Goal: Task Accomplishment & Management: Use online tool/utility

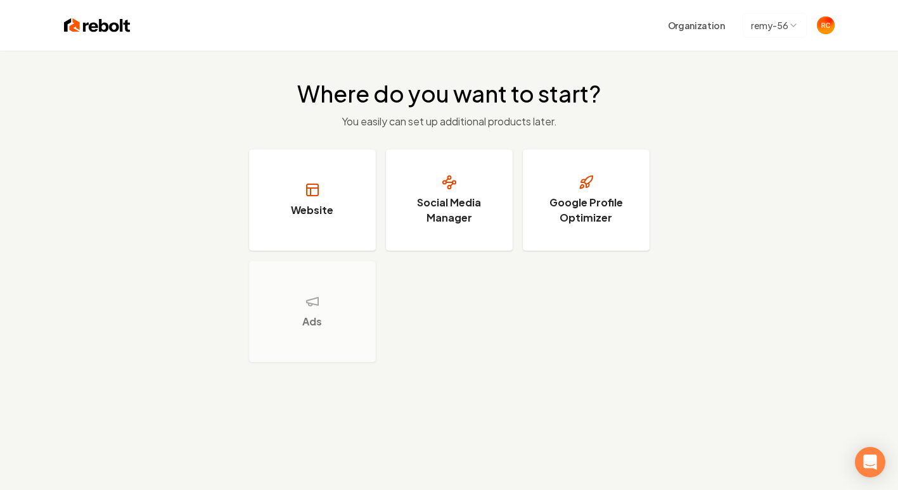
click at [106, 19] on img at bounding box center [97, 25] width 67 height 18
click at [449, 220] on h3 "Social Media Manager" at bounding box center [449, 210] width 95 height 30
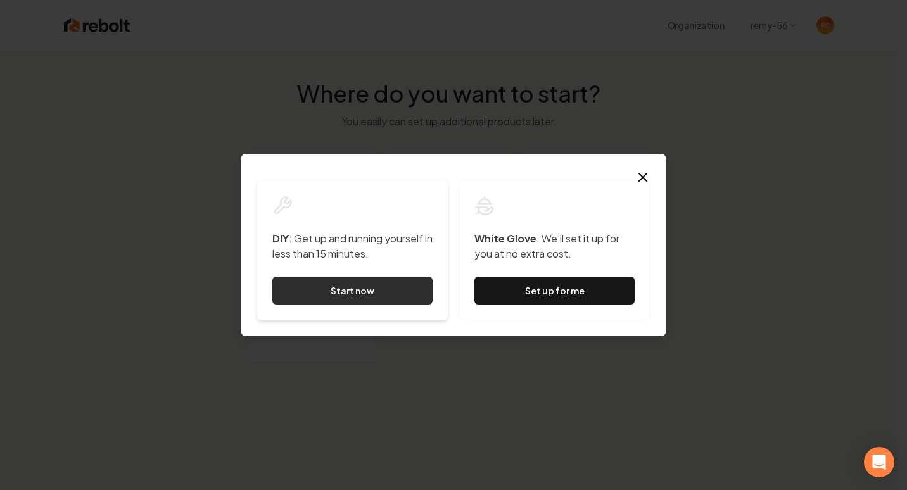
click at [390, 298] on link "Start now" at bounding box center [352, 291] width 160 height 28
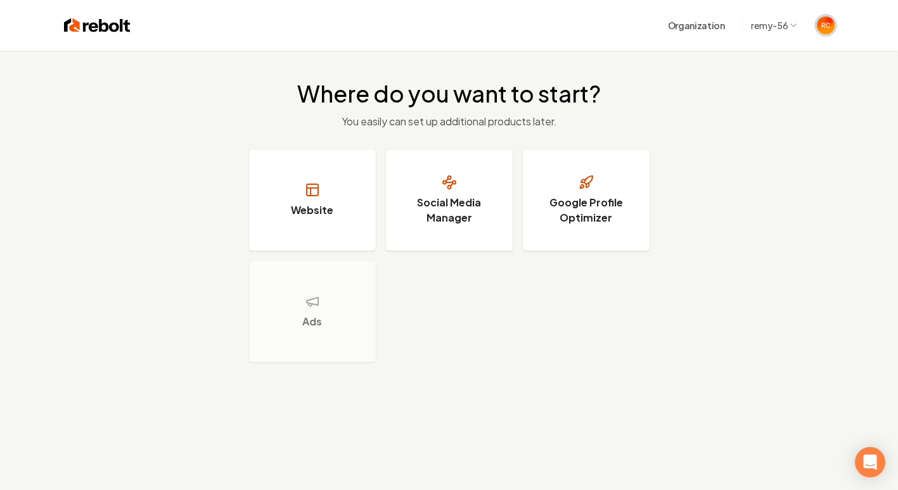
click at [823, 23] on img "Open user button" at bounding box center [825, 25] width 18 height 18
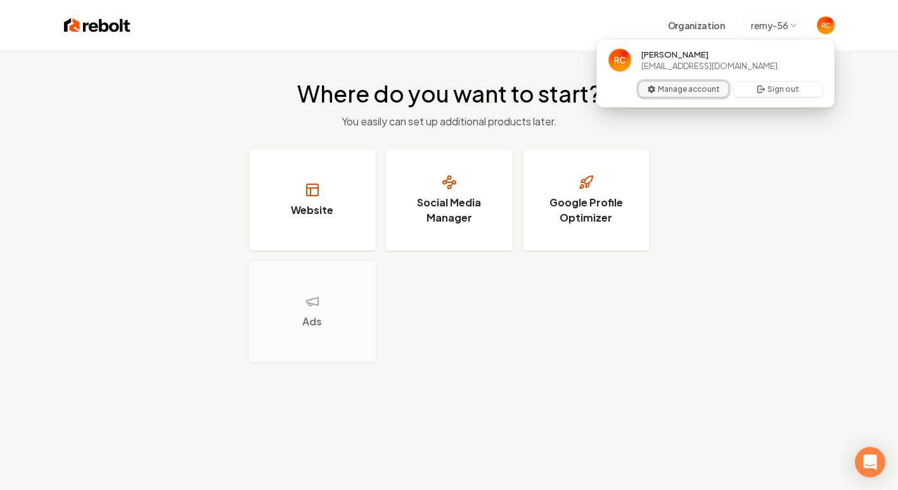
click at [705, 86] on button "Manage account" at bounding box center [683, 89] width 89 height 15
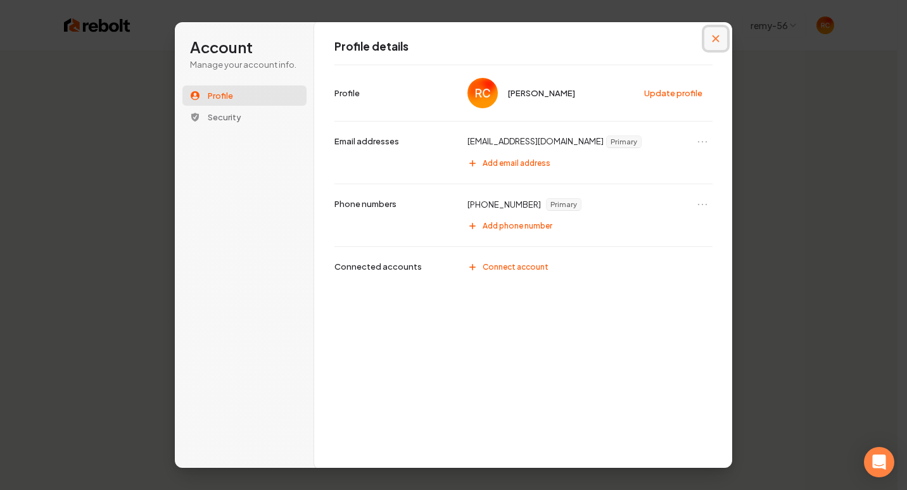
click at [716, 35] on icon "Close modal" at bounding box center [716, 39] width 8 height 8
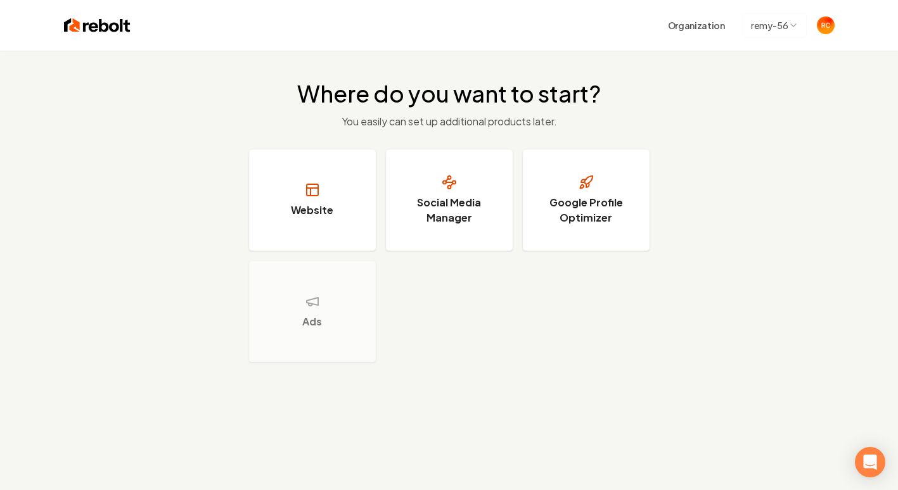
click at [773, 27] on html "Organization remy-56 Where do you want to start? You easily can set up addition…" at bounding box center [449, 245] width 898 height 490
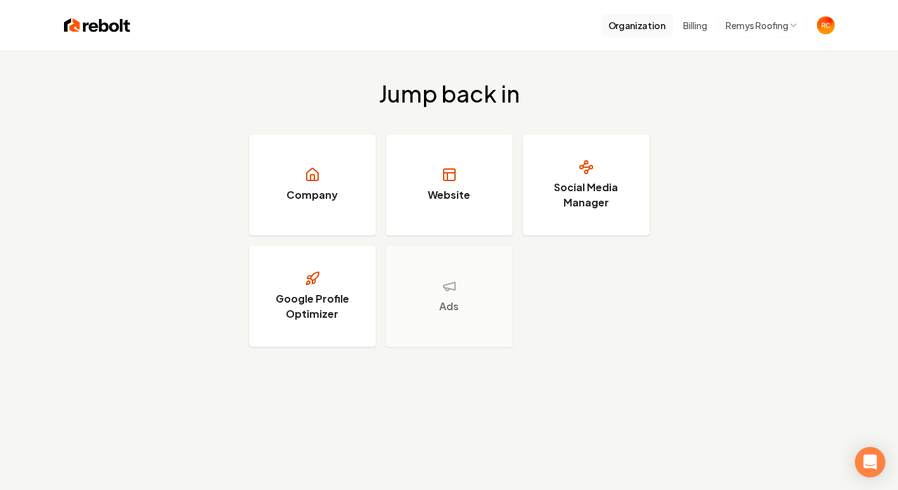
click at [650, 25] on button "Organization" at bounding box center [636, 25] width 72 height 23
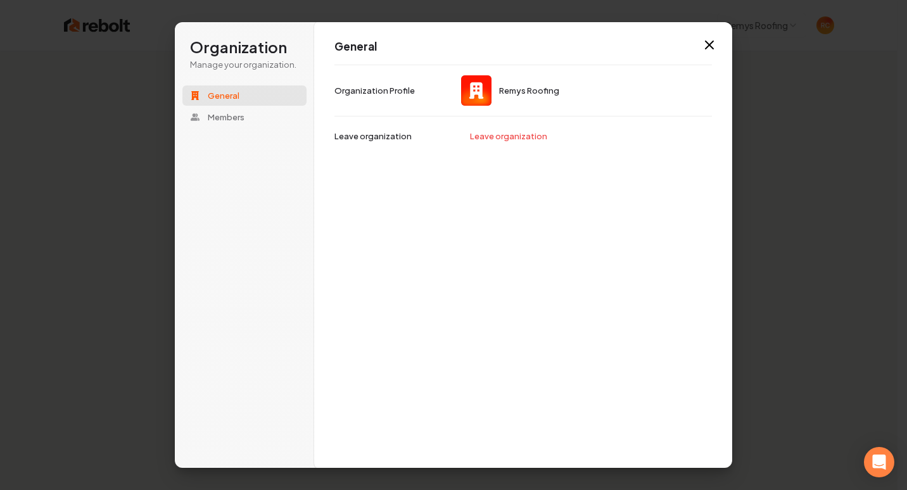
click at [713, 49] on icon "button" at bounding box center [709, 44] width 15 height 15
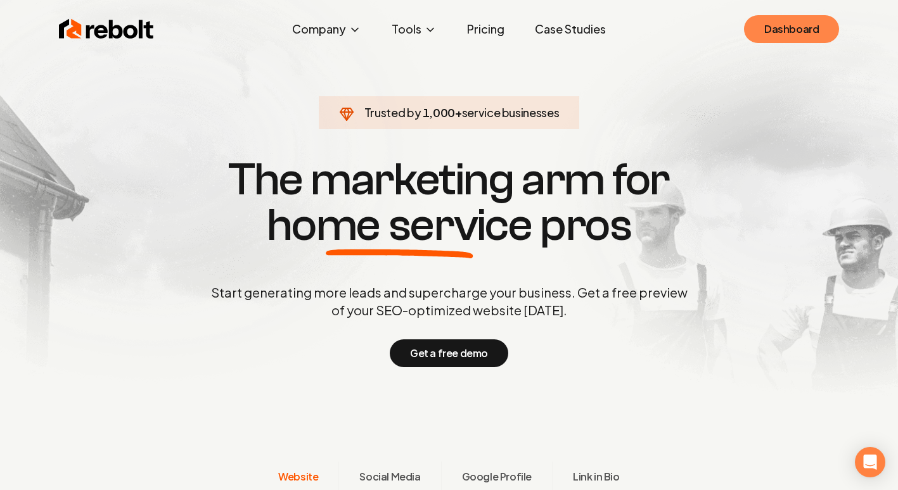
click at [815, 28] on link "Dashboard" at bounding box center [791, 29] width 95 height 28
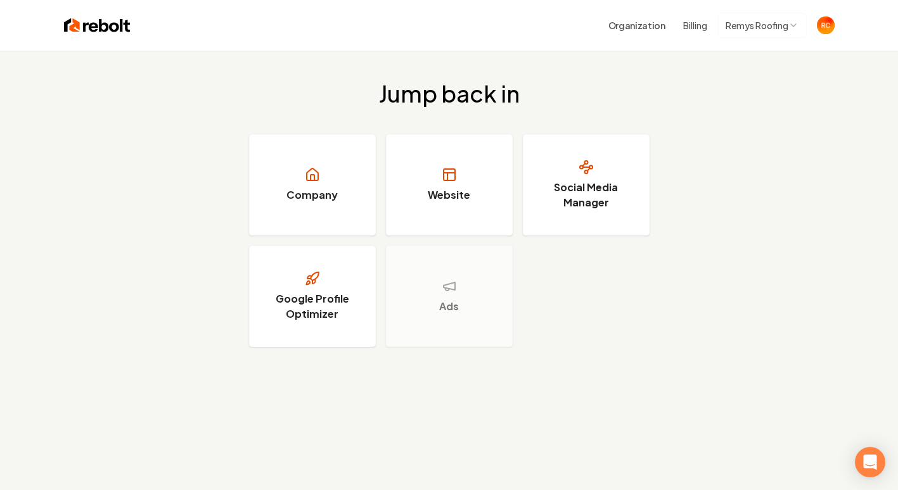
click at [122, 31] on img at bounding box center [97, 25] width 67 height 18
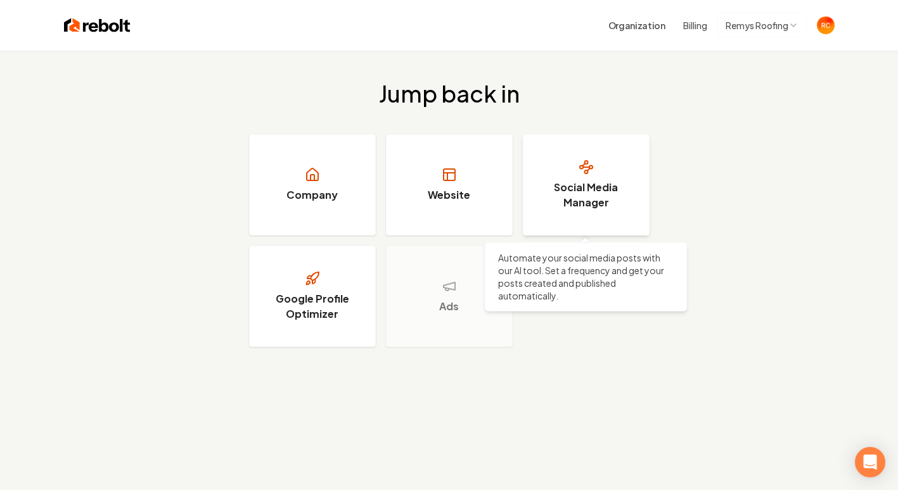
click at [566, 200] on h3 "Social Media Manager" at bounding box center [585, 195] width 95 height 30
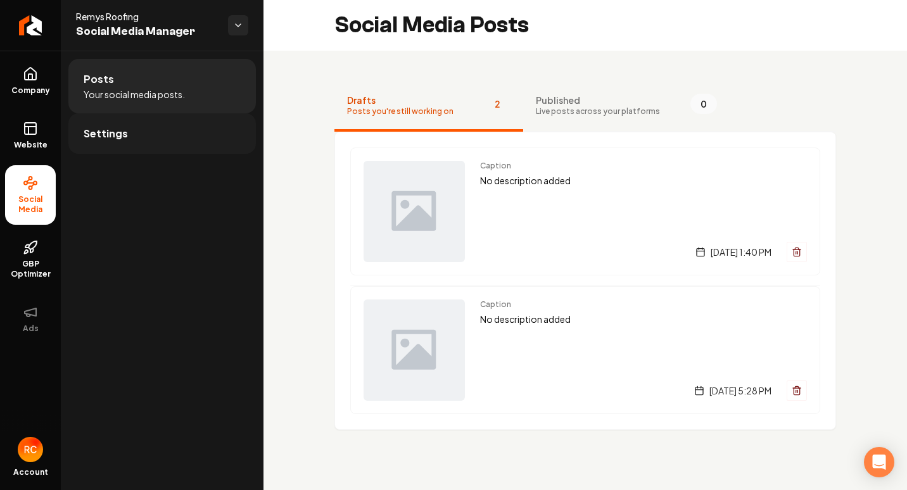
click at [100, 141] on span "Settings" at bounding box center [106, 133] width 44 height 15
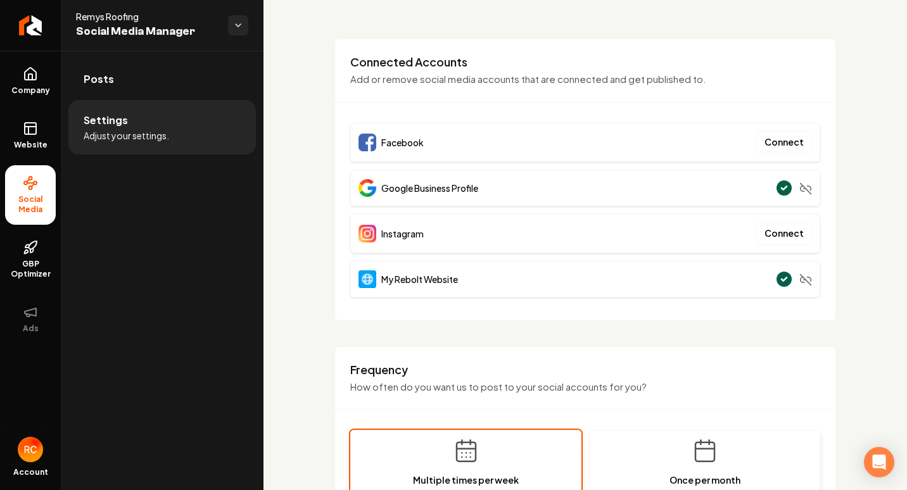
scroll to position [63, 0]
click at [786, 234] on button "Connect" at bounding box center [784, 233] width 56 height 23
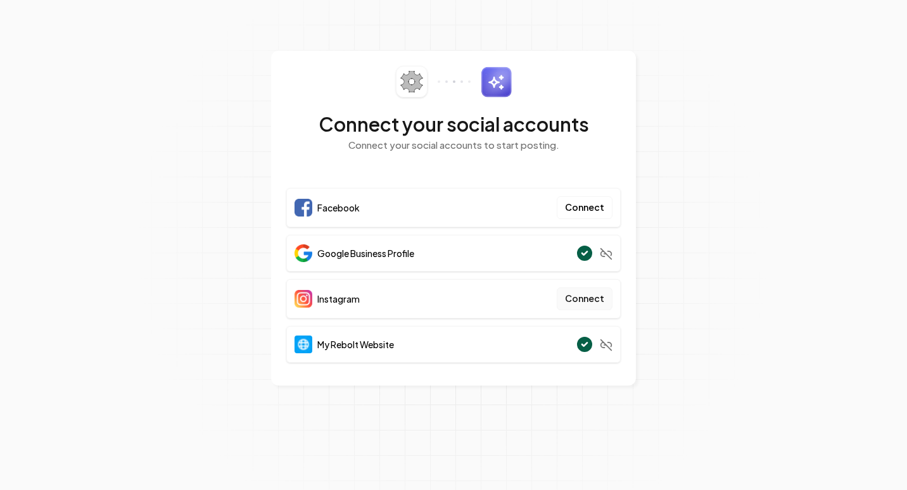
click at [592, 296] on button "Connect" at bounding box center [585, 299] width 56 height 23
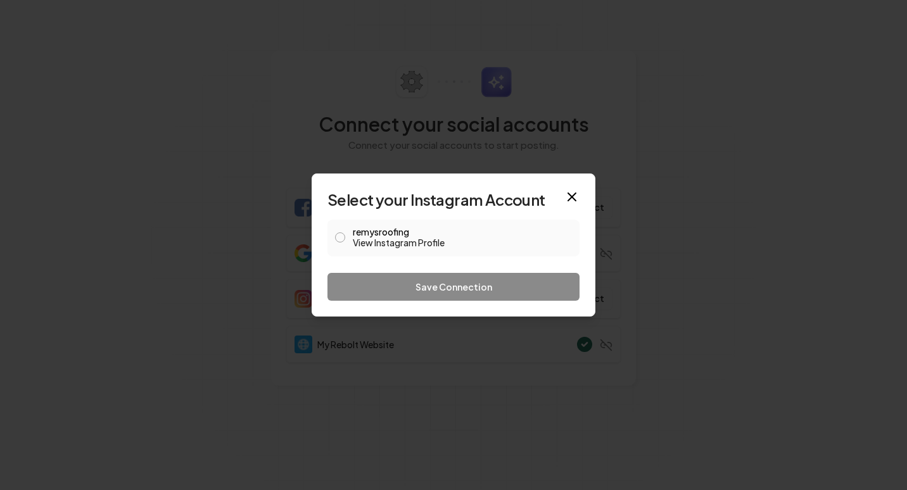
click at [343, 239] on button "remysroofing View Instagram Profile" at bounding box center [340, 237] width 10 height 10
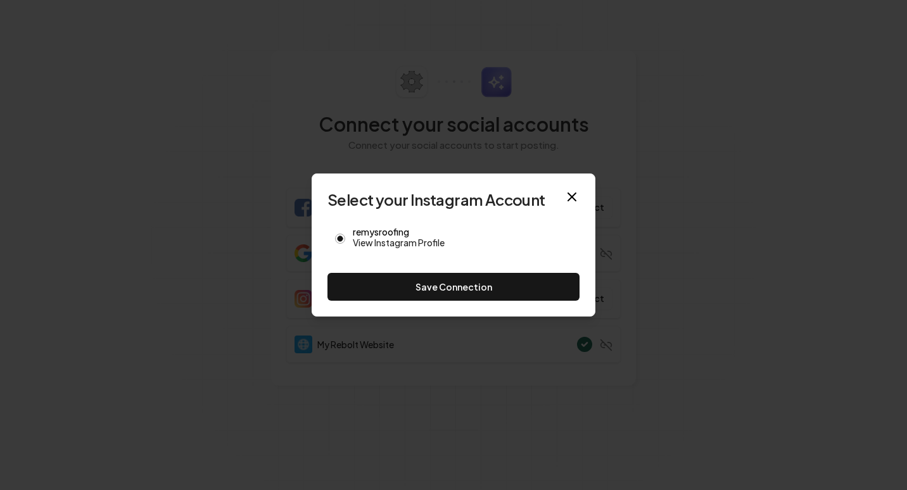
click at [370, 272] on form "Select your Instagram Account remysroofing View Instagram Profile Save Connecti…" at bounding box center [453, 244] width 252 height 111
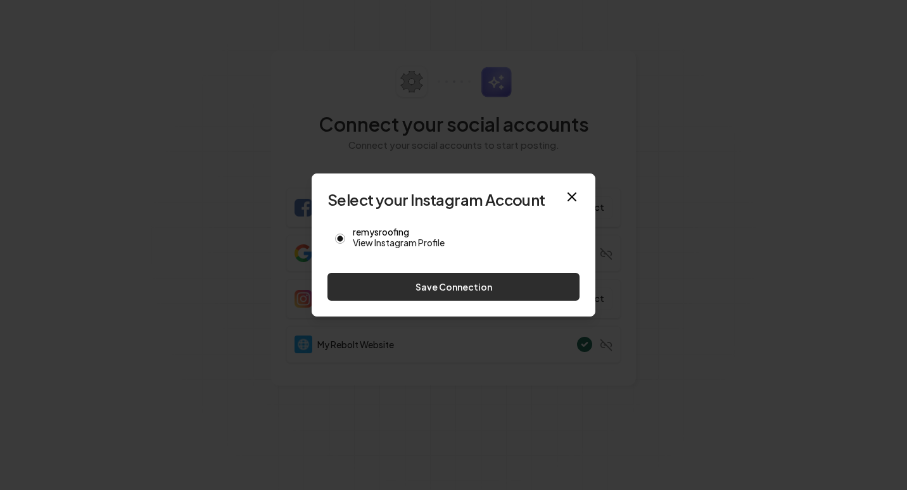
click at [375, 286] on button "Save Connection" at bounding box center [453, 287] width 252 height 28
